Goal: Obtain resource: Download file/media

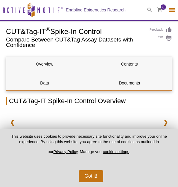
select select "[GEOGRAPHIC_DATA]"
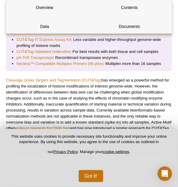
scroll to position [385, 0]
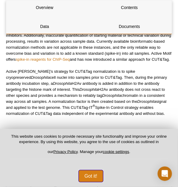
click at [90, 175] on button "Got it!" at bounding box center [91, 176] width 25 height 12
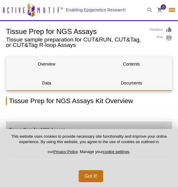
select select "[GEOGRAPHIC_DATA]"
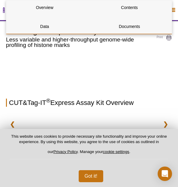
select select "[GEOGRAPHIC_DATA]"
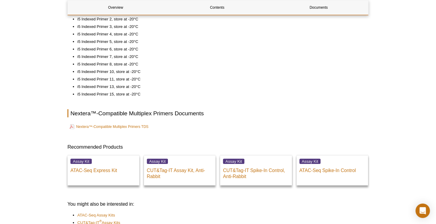
scroll to position [377, 0]
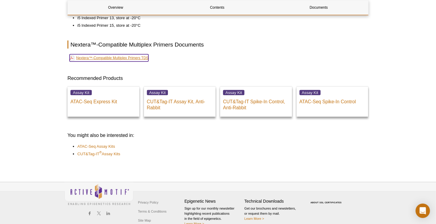
click at [103, 56] on link "Nextera™-Compatible Multiplex Primers TDS" at bounding box center [109, 57] width 79 height 7
